Goal: Information Seeking & Learning: Compare options

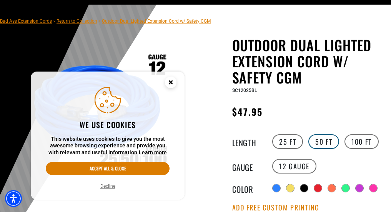
click at [330, 141] on label "50 FT" at bounding box center [323, 141] width 31 height 15
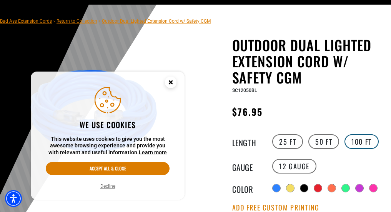
click at [360, 139] on label "100 FT" at bounding box center [362, 141] width 34 height 15
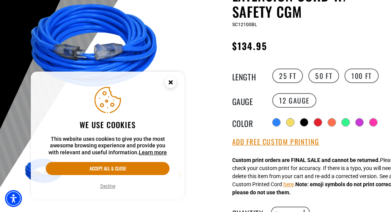
scroll to position [135, 0]
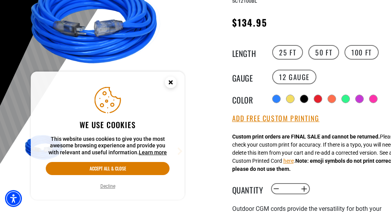
click at [170, 81] on icon "Close this option" at bounding box center [170, 82] width 3 height 3
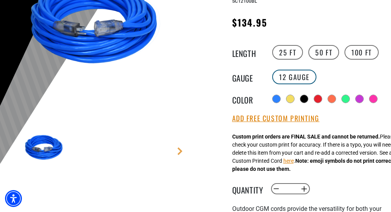
click at [285, 75] on label "12 Gauge" at bounding box center [294, 77] width 44 height 15
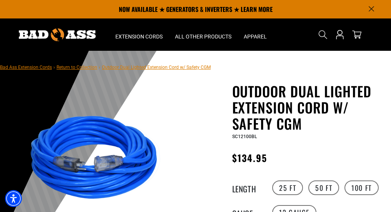
click at [91, 68] on link "Return to Collection" at bounding box center [77, 67] width 41 height 5
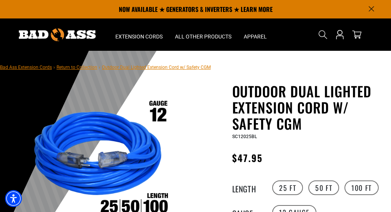
click at [41, 68] on link "Bad Ass Extension Cords" at bounding box center [26, 67] width 52 height 5
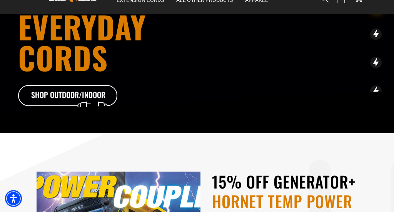
scroll to position [34, 0]
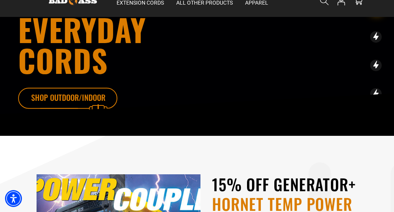
click at [93, 97] on icon at bounding box center [80, 100] width 100 height 25
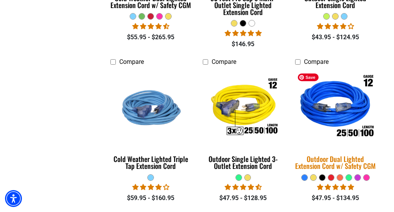
scroll to position [633, 0]
